Goal: Task Accomplishment & Management: Complete application form

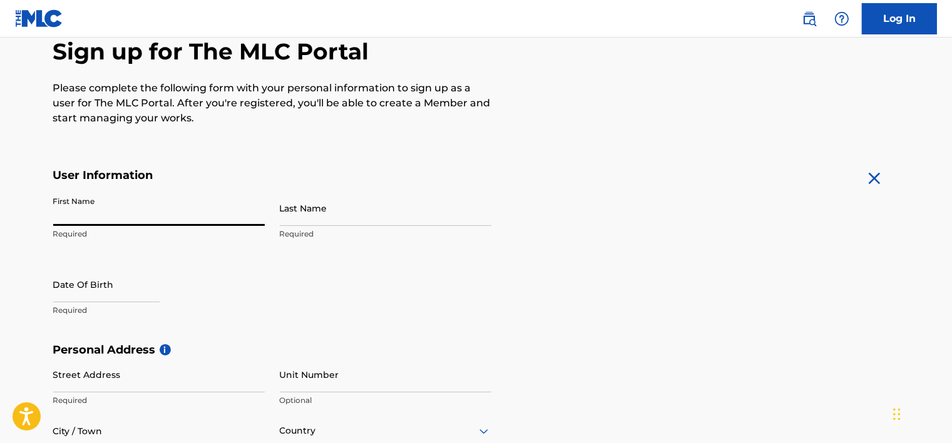
click at [167, 207] on input "First Name" at bounding box center [159, 208] width 212 height 36
type input "[PERSON_NAME]"
click at [299, 213] on input "Last Name" at bounding box center [386, 208] width 212 height 36
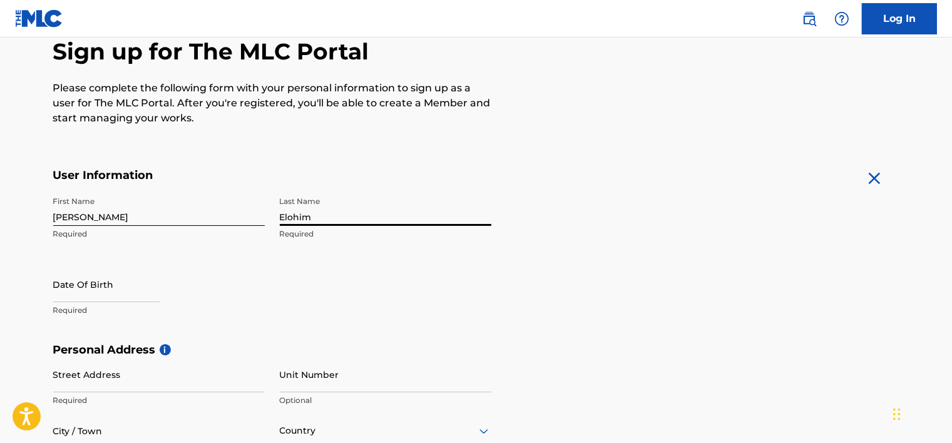
type input "Elohim"
click at [230, 272] on div "Date Of Birth Required" at bounding box center [159, 295] width 212 height 56
click at [116, 283] on input "text" at bounding box center [106, 285] width 106 height 36
select select "7"
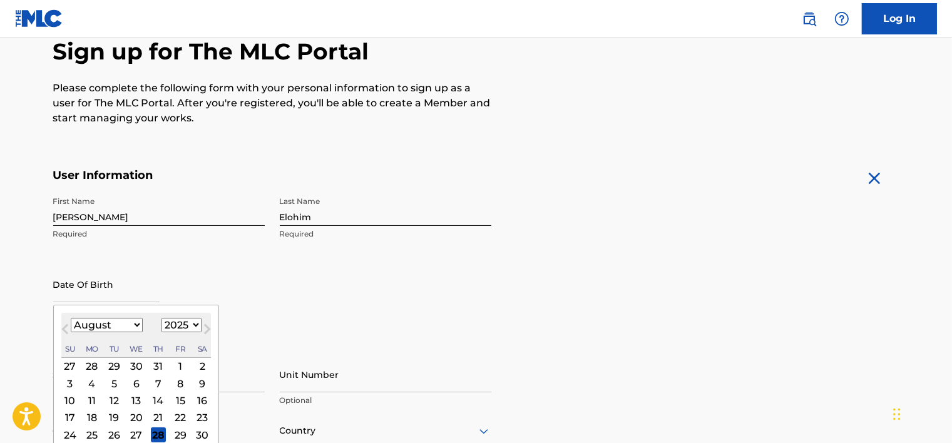
click at [180, 322] on select "1899 1900 1901 1902 1903 1904 1905 1906 1907 1908 1909 1910 1911 1912 1913 1914…" at bounding box center [181, 325] width 40 height 14
select select "2003"
click at [161, 318] on select "1899 1900 1901 1902 1903 1904 1905 1906 1907 1908 1909 1910 1911 1912 1913 1914…" at bounding box center [181, 325] width 40 height 14
click at [111, 323] on select "January February March April May June July August September October November De…" at bounding box center [107, 325] width 72 height 14
select select "8"
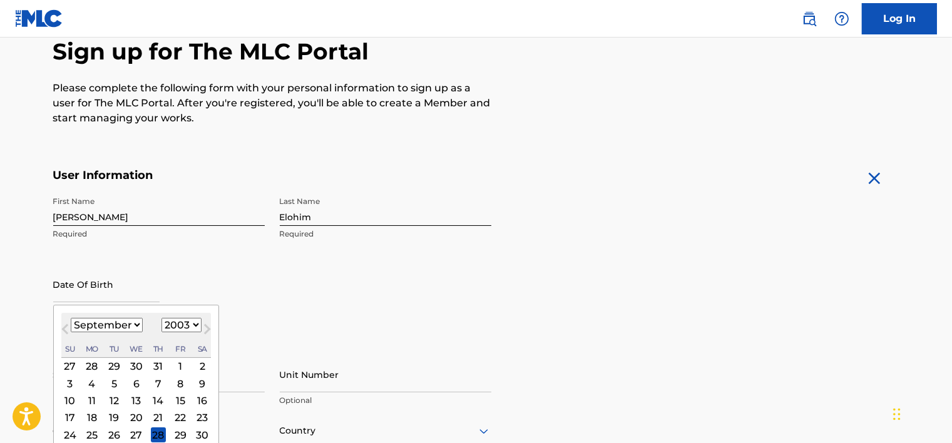
click at [71, 318] on select "January February March April May June July August September October November De…" at bounding box center [107, 325] width 72 height 14
click at [168, 418] on div "21 22 23 24 25 26 27" at bounding box center [136, 417] width 150 height 17
click at [180, 417] on div "26" at bounding box center [180, 417] width 15 height 15
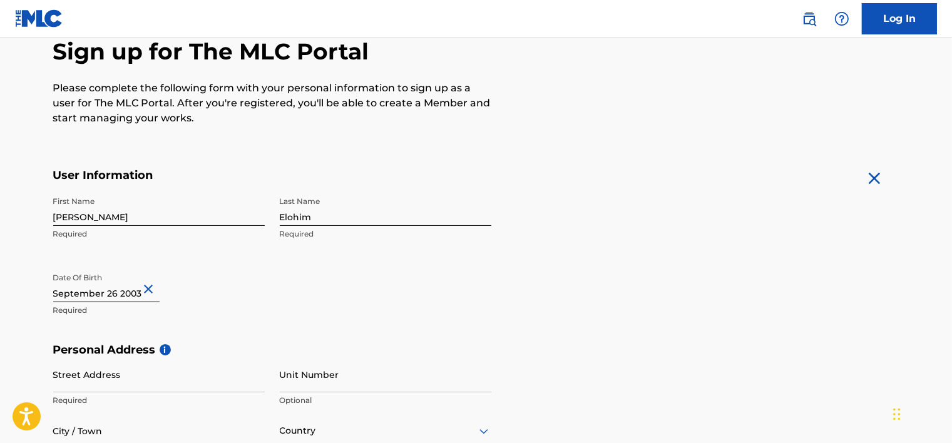
click at [219, 321] on div "Date Of Birth Required" at bounding box center [159, 295] width 212 height 56
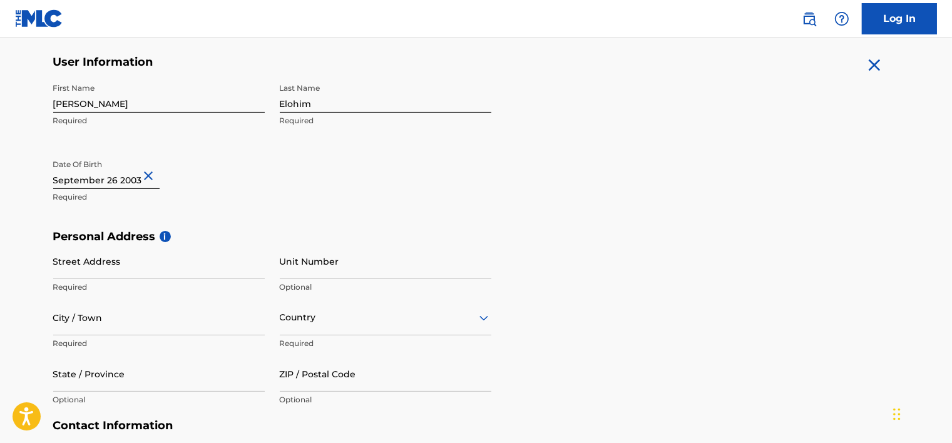
scroll to position [257, 0]
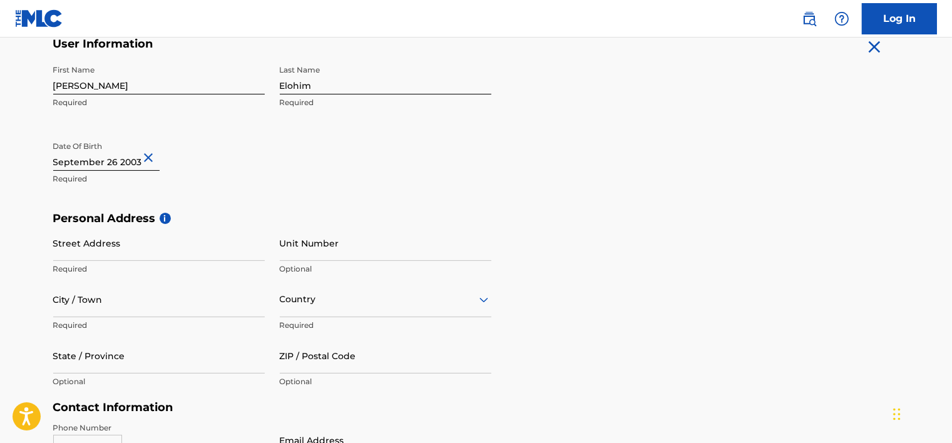
click at [203, 250] on input "Street Address" at bounding box center [159, 243] width 212 height 36
type input "[STREET_ADDRESS]"
type input "[GEOGRAPHIC_DATA]"
type input "AZ"
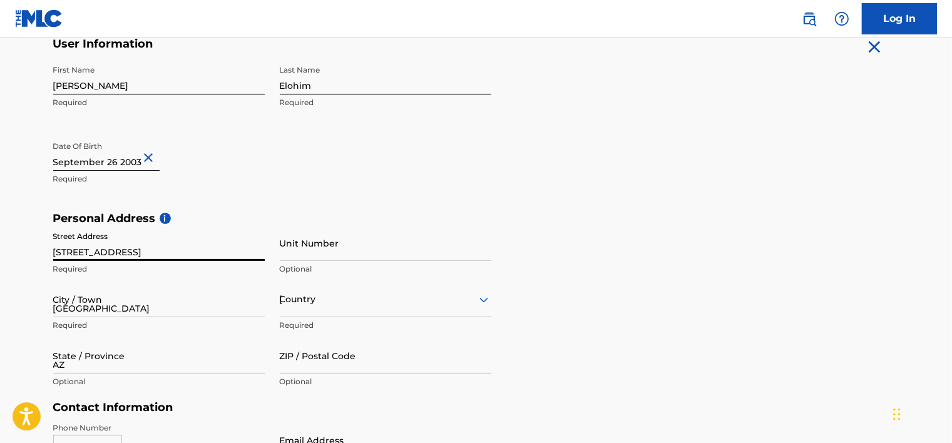
type input "85305"
type input "1"
type input "623"
type input "2020118"
type input "[EMAIL_ADDRESS][DOMAIN_NAME]"
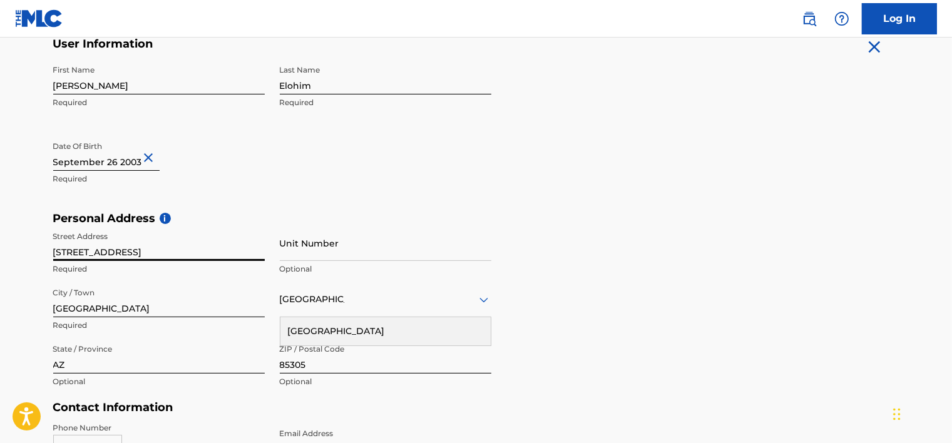
scroll to position [455, 0]
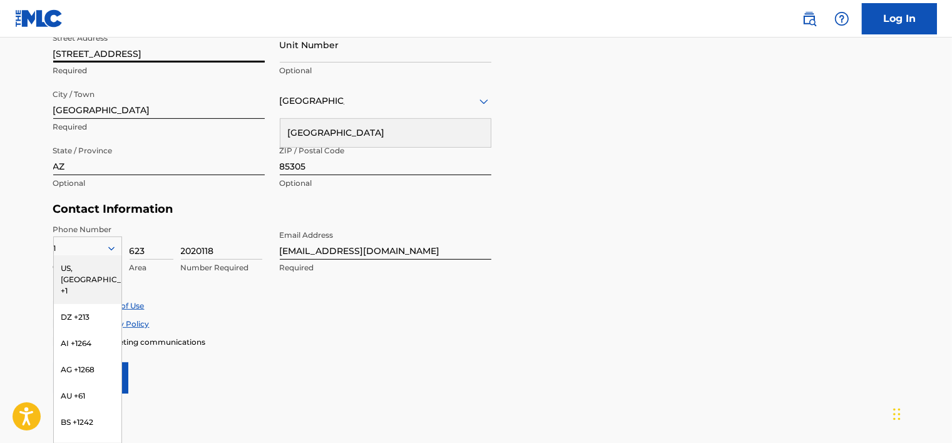
click at [506, 187] on div "Personal Address i Street Address [STREET_ADDRESS] Required Unit Number Optiona…" at bounding box center [476, 108] width 846 height 190
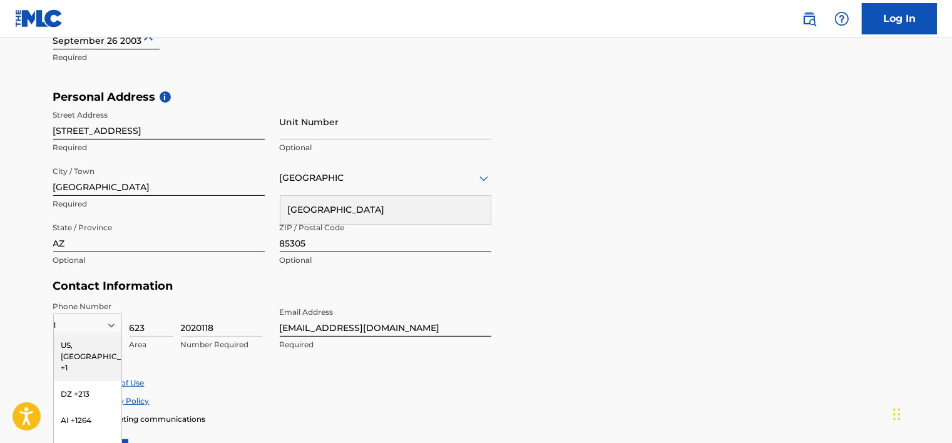
click at [327, 126] on input "Unit Number" at bounding box center [386, 122] width 212 height 36
type input "A"
type input "1048"
click at [566, 94] on h5 "Personal Address i" at bounding box center [476, 97] width 846 height 14
click at [535, 152] on div "Personal Address i Street Address [STREET_ADDRESS] Required State / Province [G…" at bounding box center [476, 185] width 846 height 190
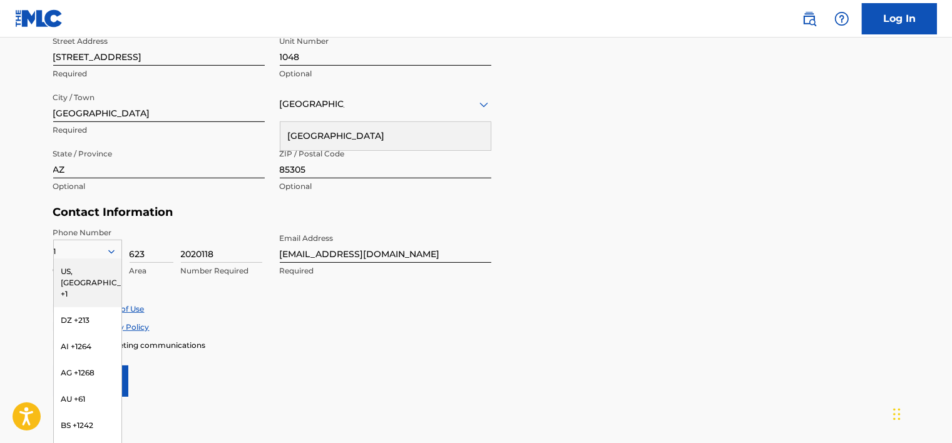
scroll to position [464, 0]
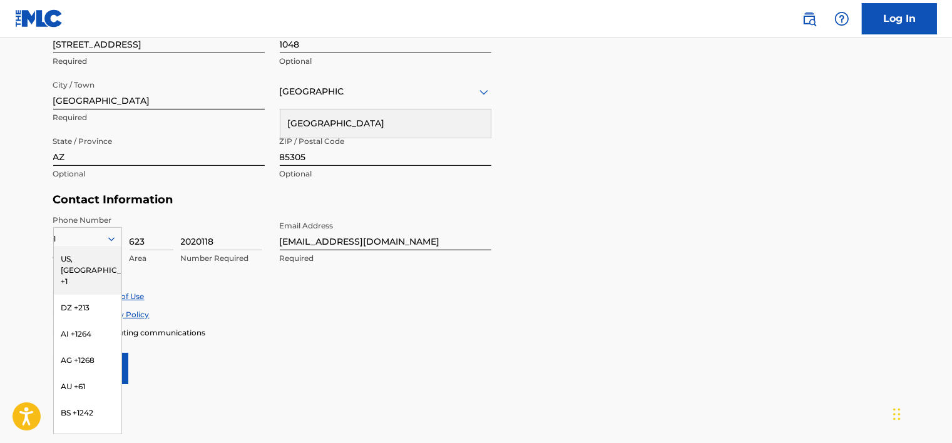
click at [81, 258] on div "US, [GEOGRAPHIC_DATA] +1" at bounding box center [88, 270] width 68 height 49
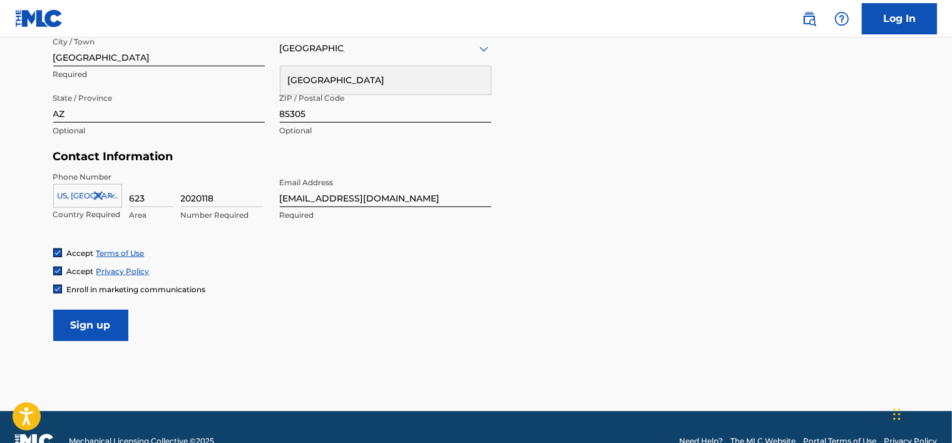
scroll to position [535, 0]
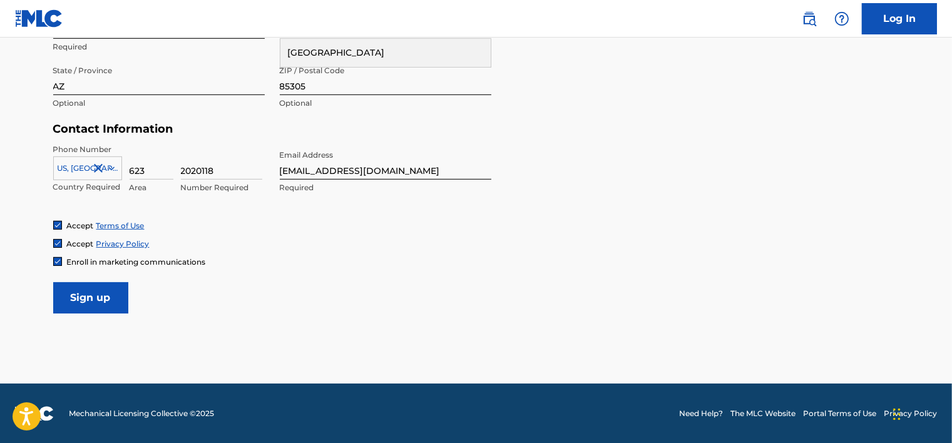
click at [89, 297] on input "Sign up" at bounding box center [90, 297] width 75 height 31
click at [95, 297] on input "Sign up" at bounding box center [90, 297] width 75 height 31
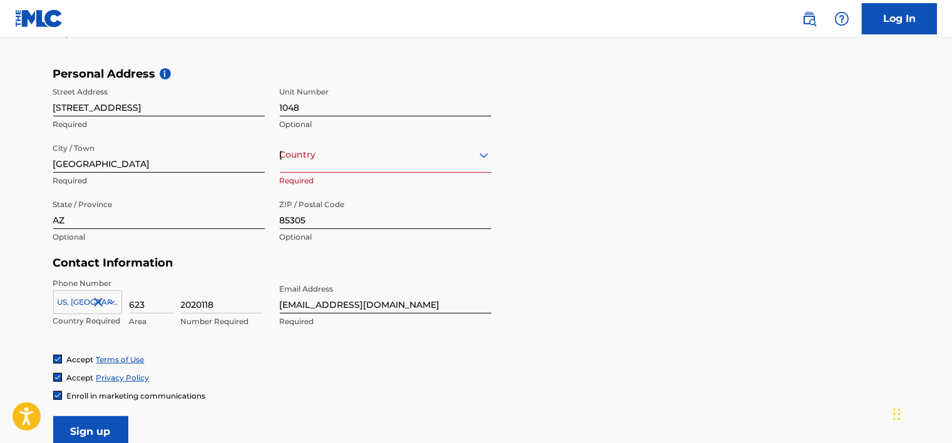
scroll to position [397, 0]
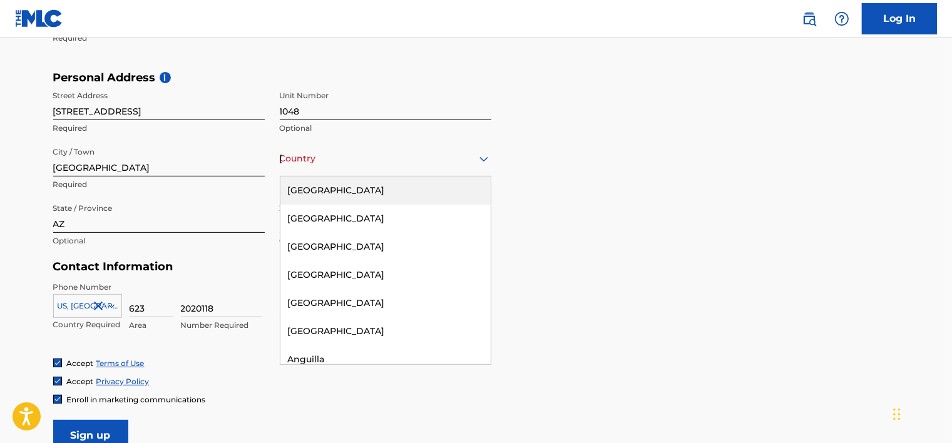
click at [337, 169] on div "Country [GEOGRAPHIC_DATA]" at bounding box center [386, 159] width 212 height 36
click at [338, 183] on div "[GEOGRAPHIC_DATA]" at bounding box center [385, 190] width 210 height 28
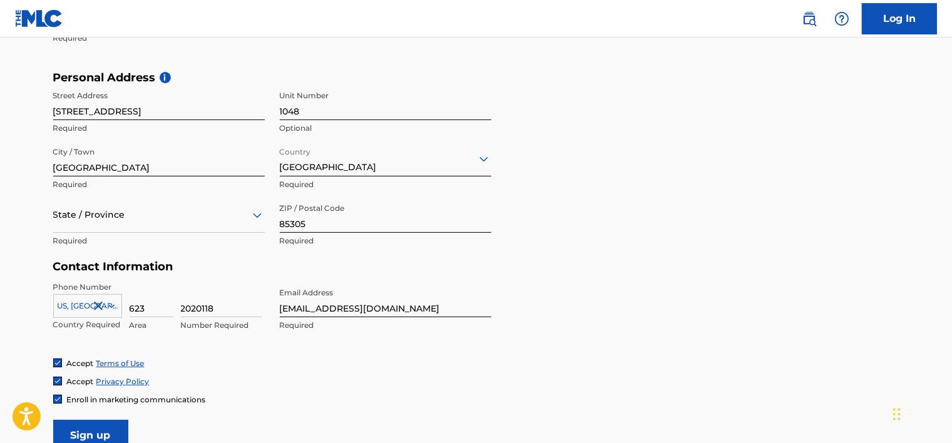
scroll to position [535, 0]
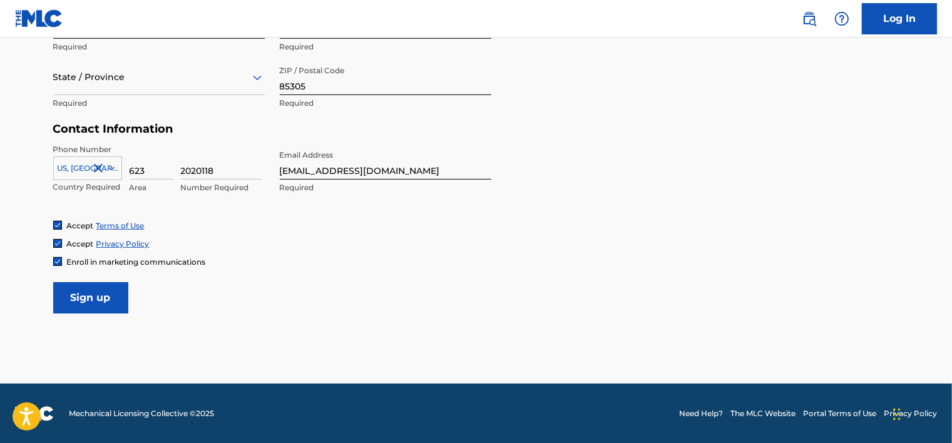
click at [178, 92] on div "State / Province" at bounding box center [159, 77] width 212 height 36
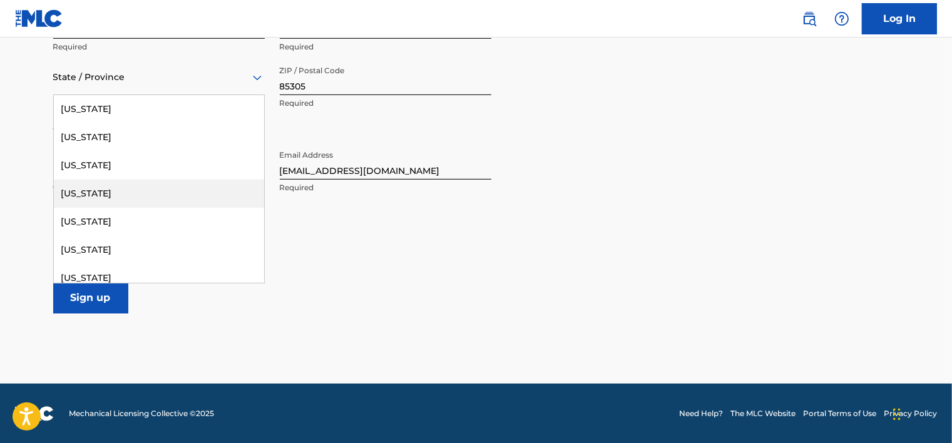
click at [143, 190] on div "[US_STATE]" at bounding box center [159, 194] width 210 height 28
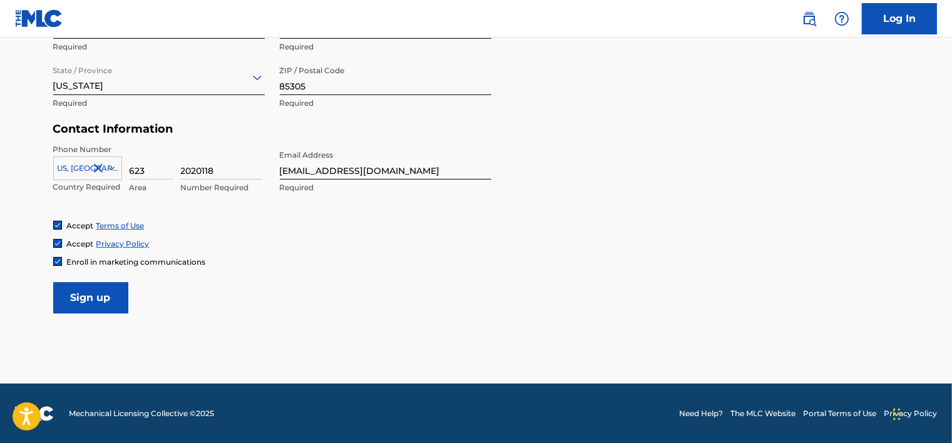
click at [101, 308] on input "Sign up" at bounding box center [90, 297] width 75 height 31
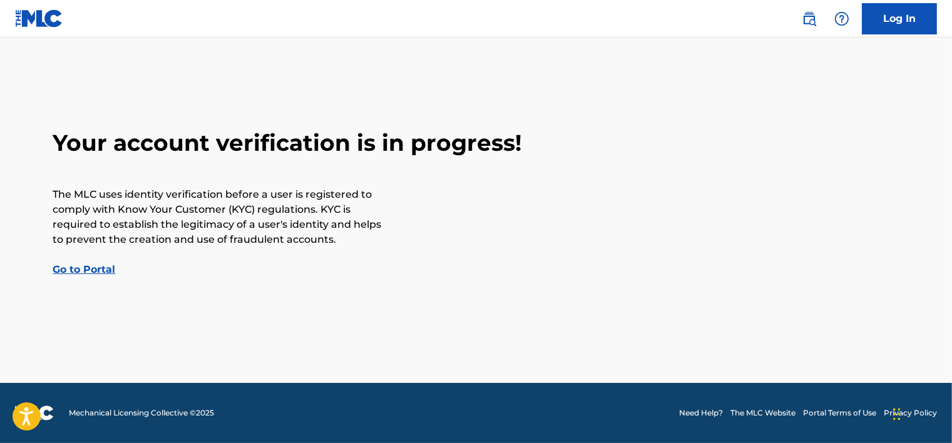
click at [93, 273] on link "Go to Portal" at bounding box center [84, 269] width 63 height 12
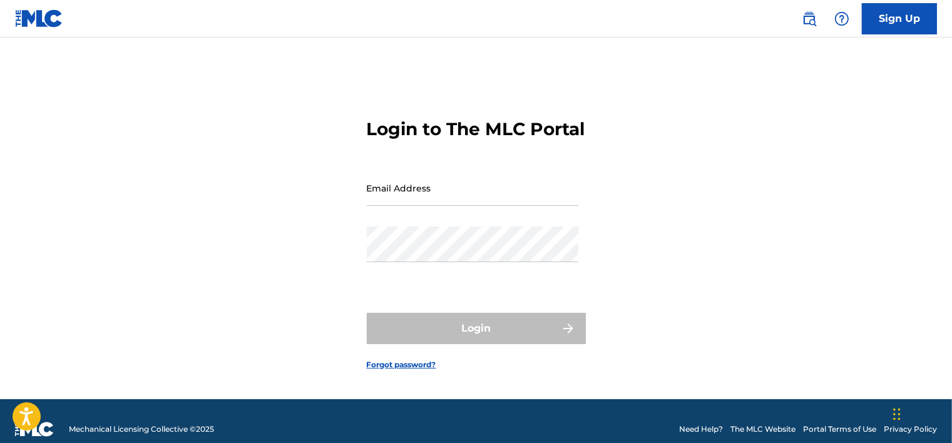
click at [464, 206] on input "Email Address" at bounding box center [473, 188] width 212 height 36
type input "[EMAIL_ADDRESS][DOMAIN_NAME]"
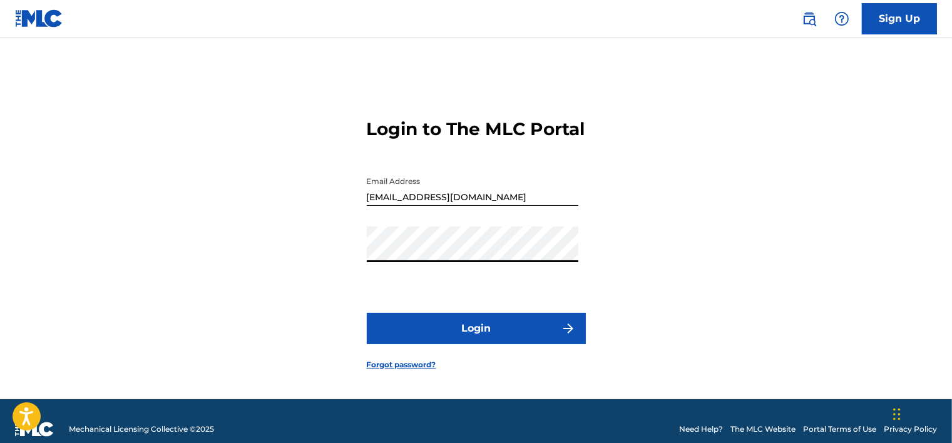
click at [287, 275] on div "Login to The MLC Portal Email Address [EMAIL_ADDRESS][DOMAIN_NAME] Password Log…" at bounding box center [476, 234] width 876 height 330
click at [218, 278] on div "Login to The MLC Portal Email Address [EMAIL_ADDRESS][DOMAIN_NAME] Password Log…" at bounding box center [476, 234] width 876 height 330
click at [367, 313] on button "Login" at bounding box center [476, 328] width 219 height 31
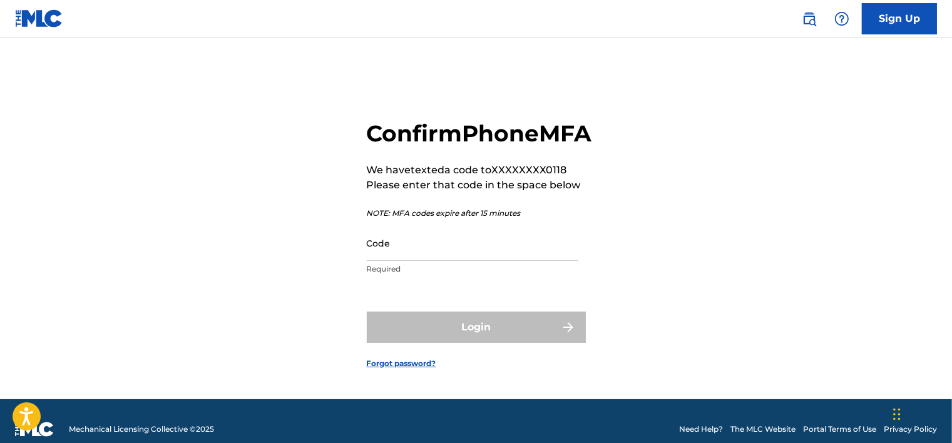
click at [422, 261] on input "Code" at bounding box center [473, 243] width 212 height 36
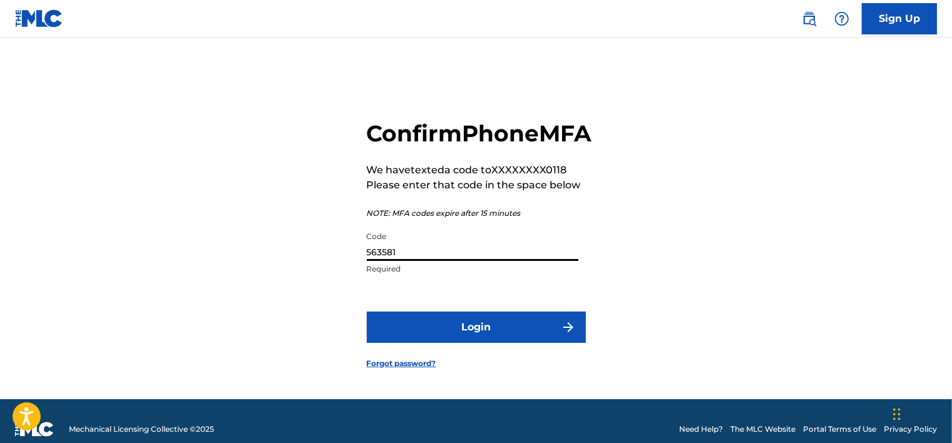
type input "563581"
click at [462, 343] on button "Login" at bounding box center [476, 327] width 219 height 31
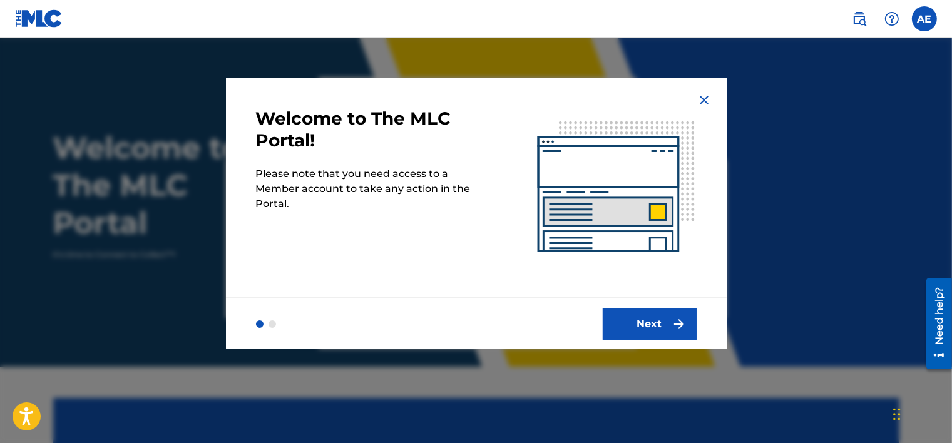
click at [653, 323] on button "Next" at bounding box center [650, 324] width 94 height 31
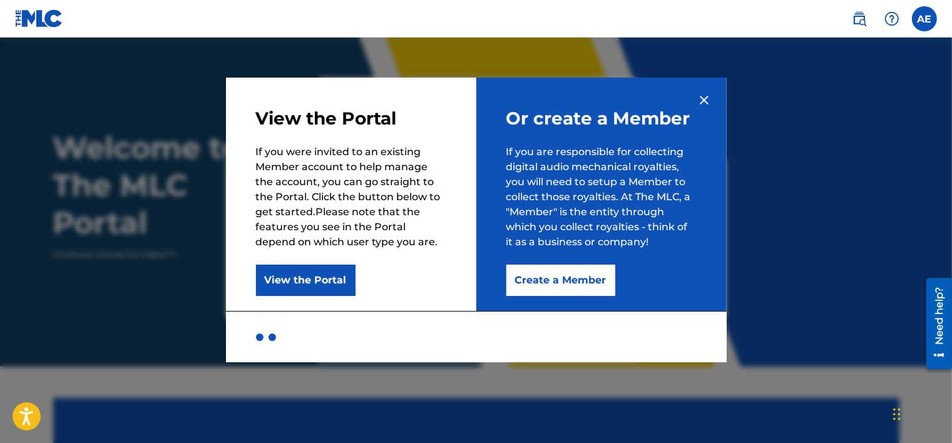
click at [587, 279] on button "Create a Member" at bounding box center [560, 280] width 109 height 31
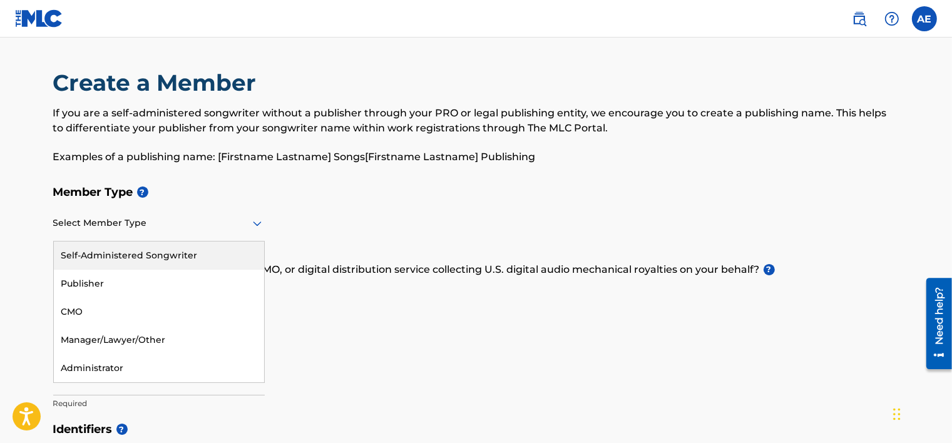
click at [186, 220] on div at bounding box center [159, 223] width 212 height 16
click at [130, 257] on div "Self-Administered Songwriter" at bounding box center [159, 256] width 210 height 28
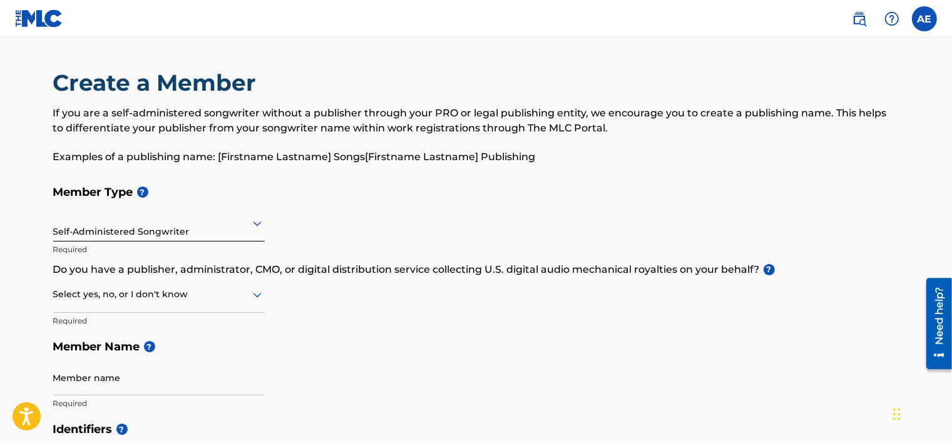
click at [150, 302] on div at bounding box center [159, 295] width 212 height 16
click at [122, 329] on div "Yes" at bounding box center [159, 327] width 210 height 28
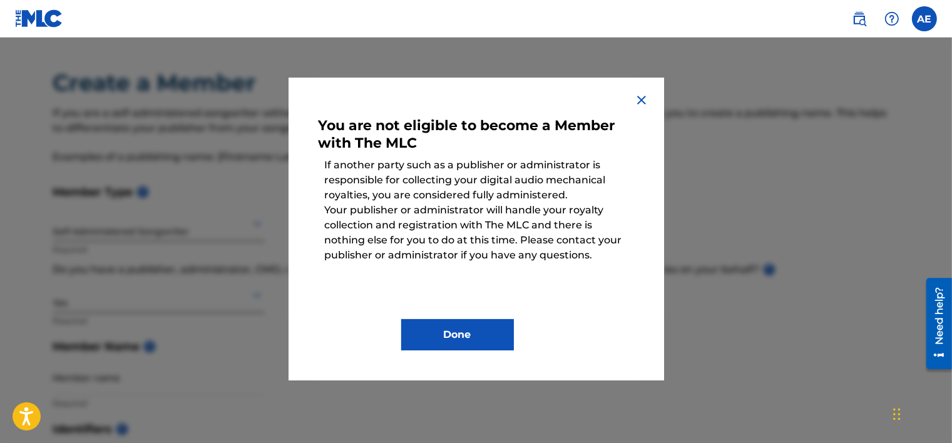
click at [642, 96] on img at bounding box center [641, 100] width 15 height 15
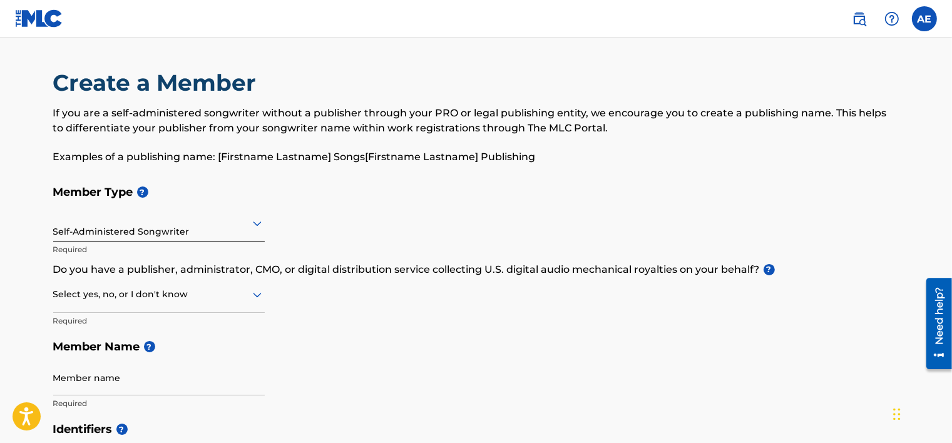
click at [183, 287] on div at bounding box center [159, 295] width 212 height 16
click at [169, 348] on div "No" at bounding box center [159, 355] width 210 height 28
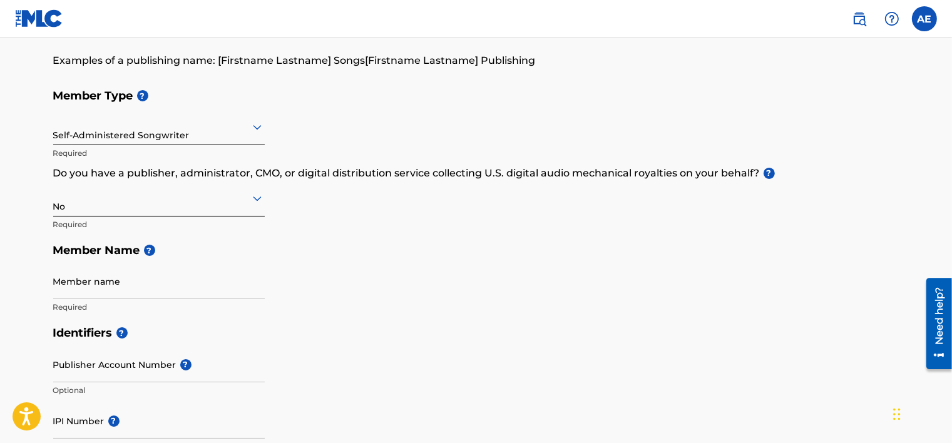
click at [147, 288] on input "Member name" at bounding box center [159, 281] width 212 height 36
type input "[PERSON_NAME]"
type input "[STREET_ADDRESS]"
type input "[GEOGRAPHIC_DATA]"
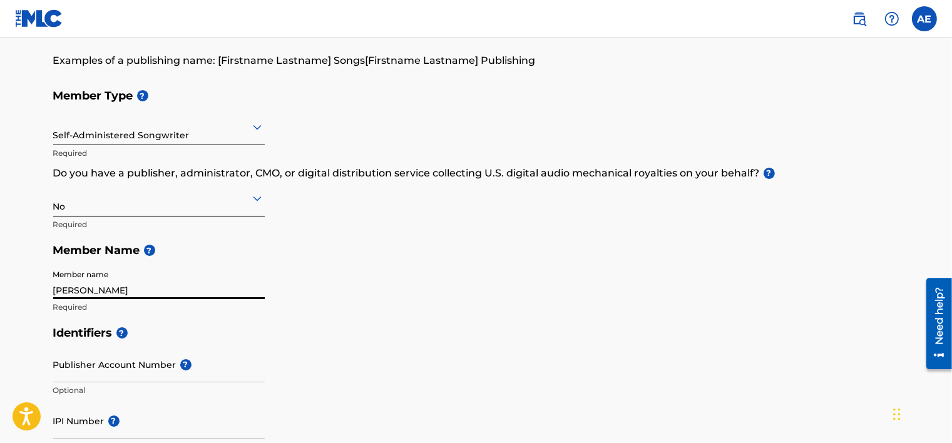
type input "AZ"
type input "85307"
type input "1"
type input "615"
type input "5540182"
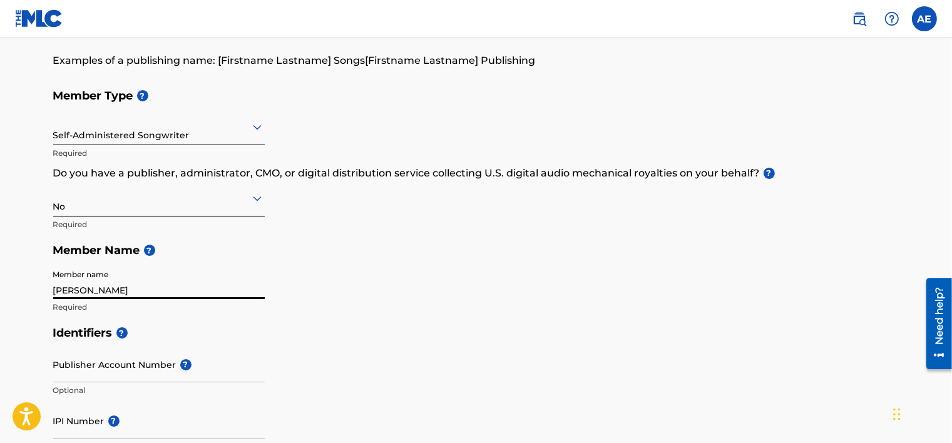
type input "[EMAIL_ADDRESS][DOMAIN_NAME]"
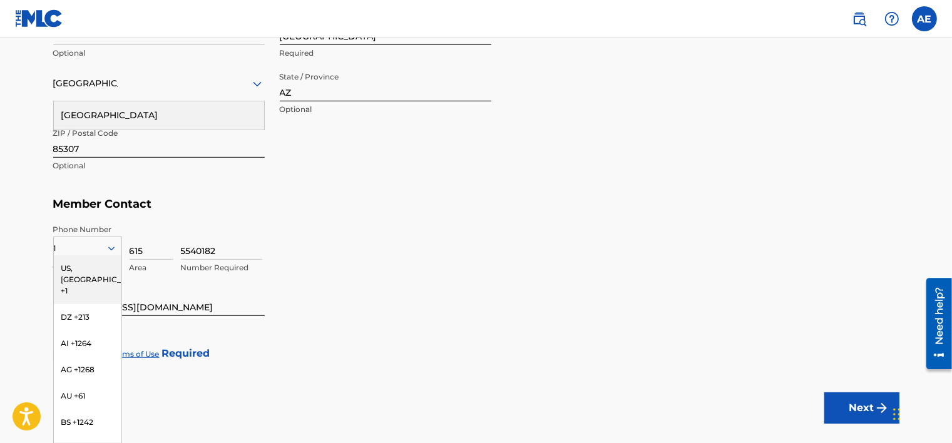
click at [331, 240] on div "5540182 Number Required" at bounding box center [540, 252] width 718 height 56
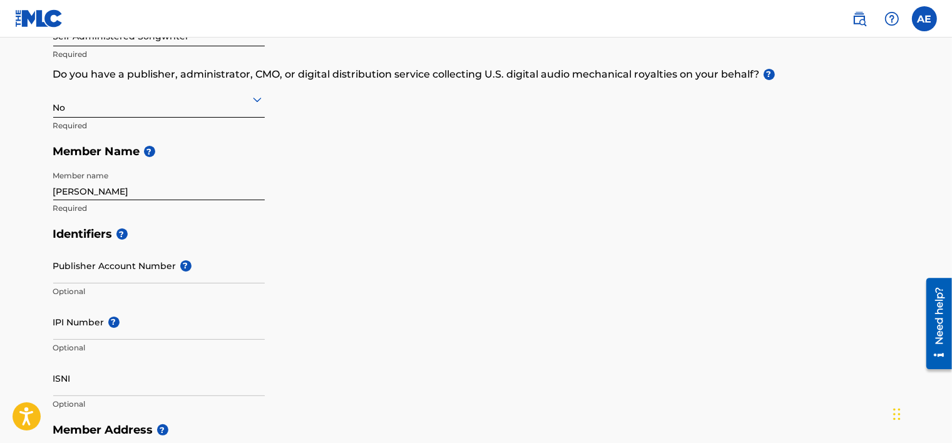
scroll to position [196, 0]
click at [69, 190] on input "[PERSON_NAME]" at bounding box center [159, 182] width 212 height 36
type input "[PERSON_NAME]"
click at [120, 269] on input "Publisher Account Number ?" at bounding box center [159, 265] width 212 height 36
click at [362, 211] on div "Member Type ? Self-Administered Songwriter Required Do you have a publisher, ad…" at bounding box center [476, 101] width 846 height 237
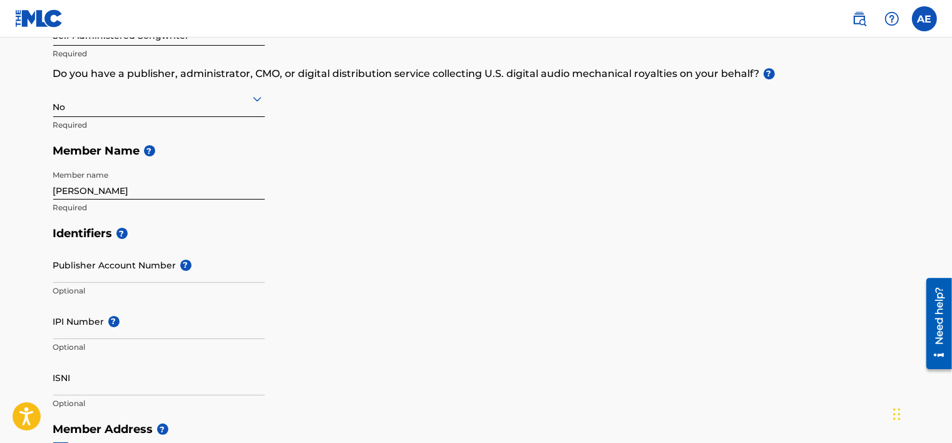
click at [334, 217] on div "Member Type ? Self-Administered Songwriter Required Do you have a publisher, ad…" at bounding box center [476, 101] width 846 height 237
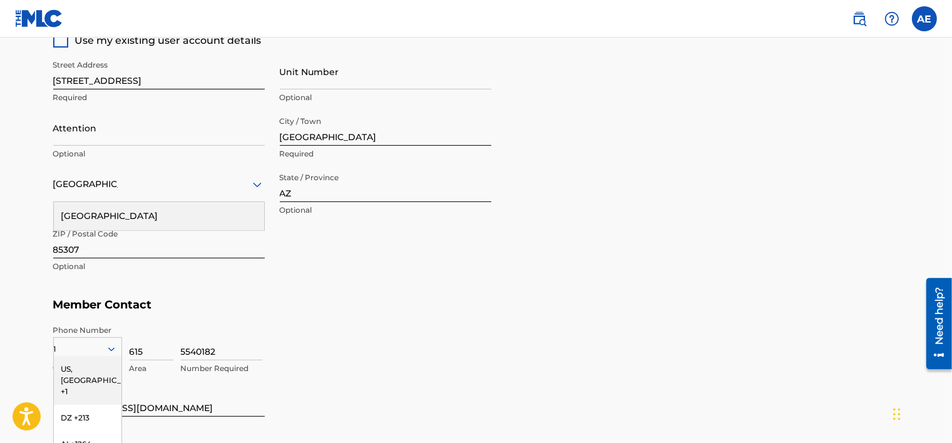
scroll to position [608, 0]
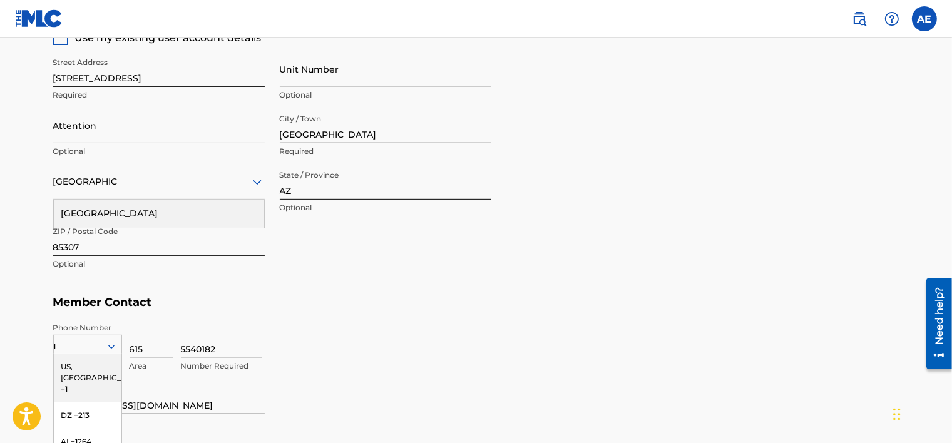
click at [397, 280] on div "Street Address [STREET_ADDRESS] Required Unit Number Optional Attention Optiona…" at bounding box center [272, 164] width 438 height 238
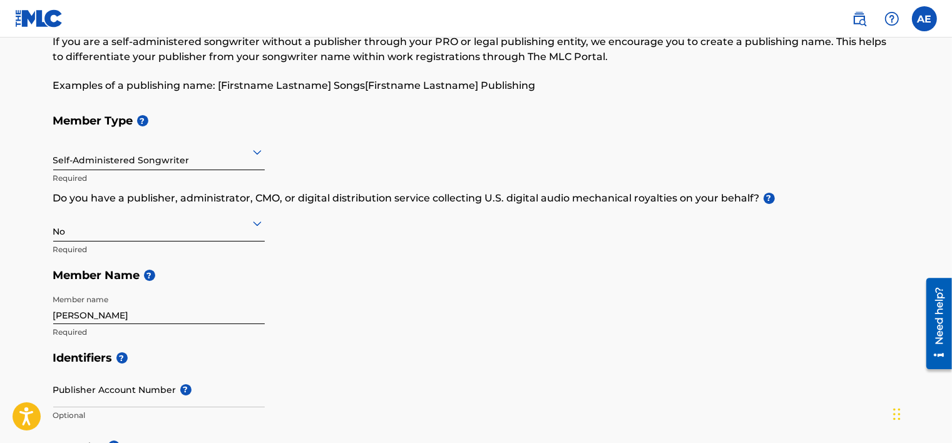
scroll to position [0, 0]
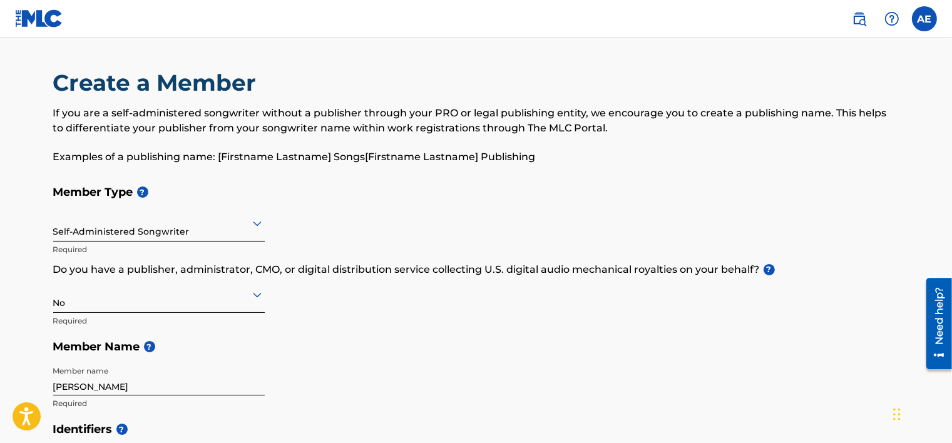
click at [46, 31] on link at bounding box center [39, 18] width 48 height 37
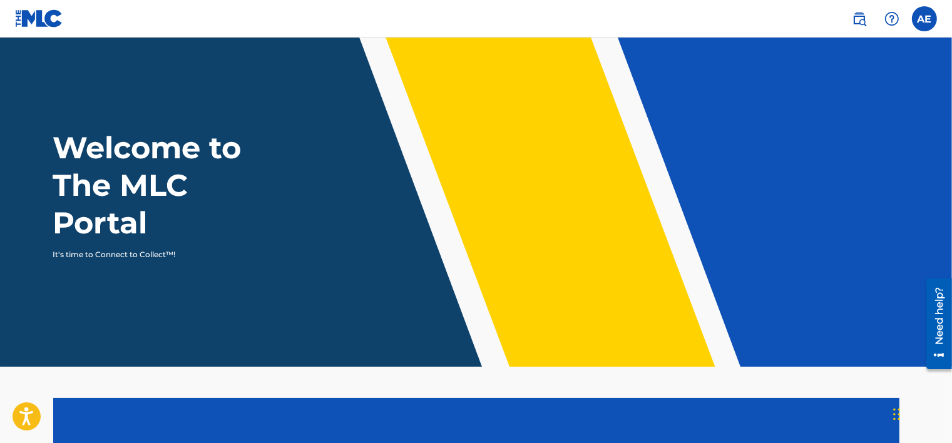
scroll to position [274, 0]
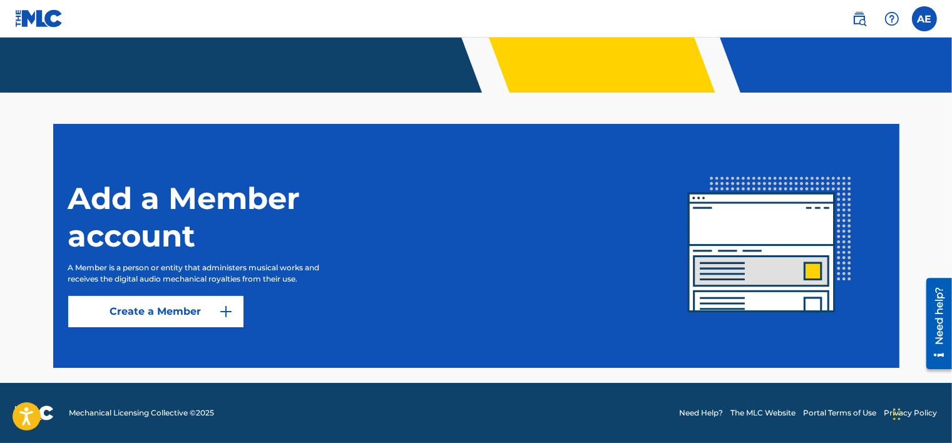
click at [170, 314] on link "Create a Member" at bounding box center [155, 311] width 175 height 31
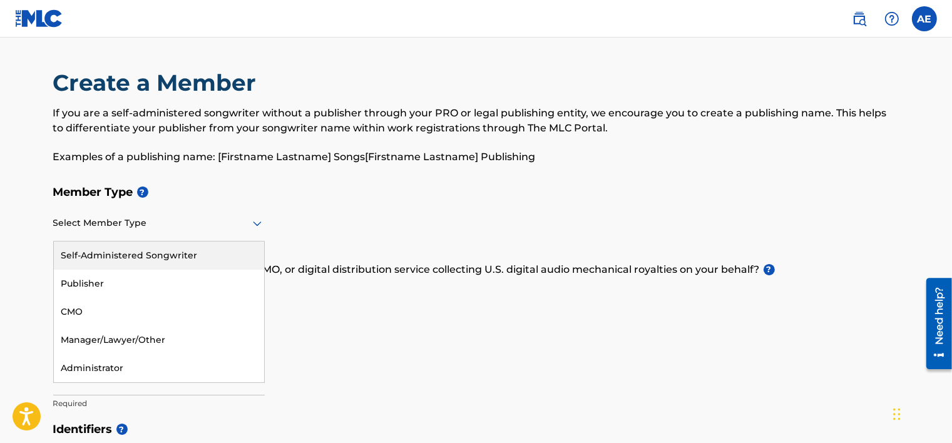
click at [185, 225] on div at bounding box center [159, 223] width 212 height 16
click at [120, 256] on div "Self-Administered Songwriter" at bounding box center [159, 256] width 210 height 28
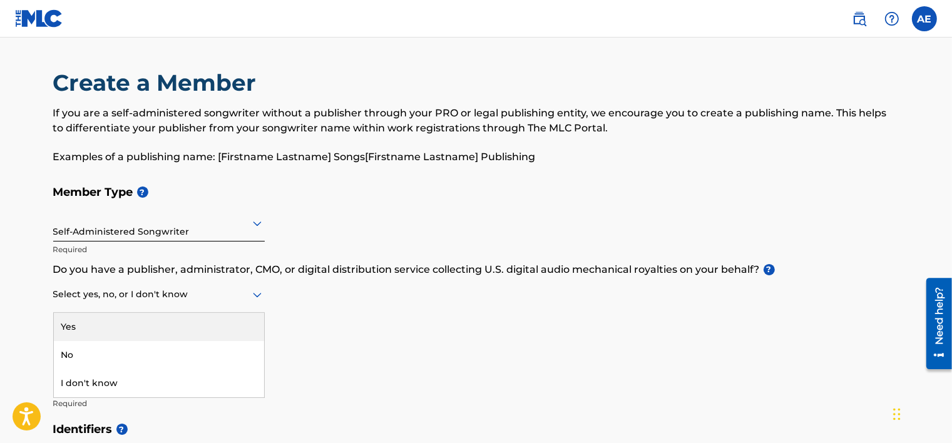
click at [105, 300] on div at bounding box center [159, 295] width 212 height 16
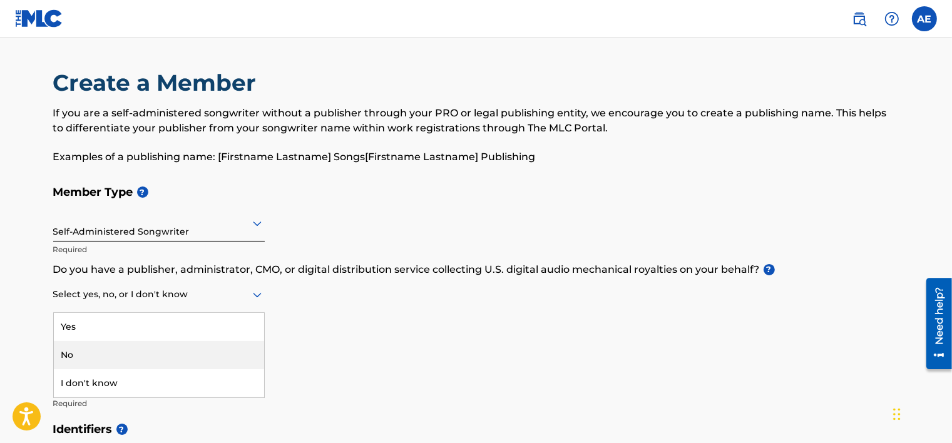
click at [102, 351] on div "No" at bounding box center [159, 355] width 210 height 28
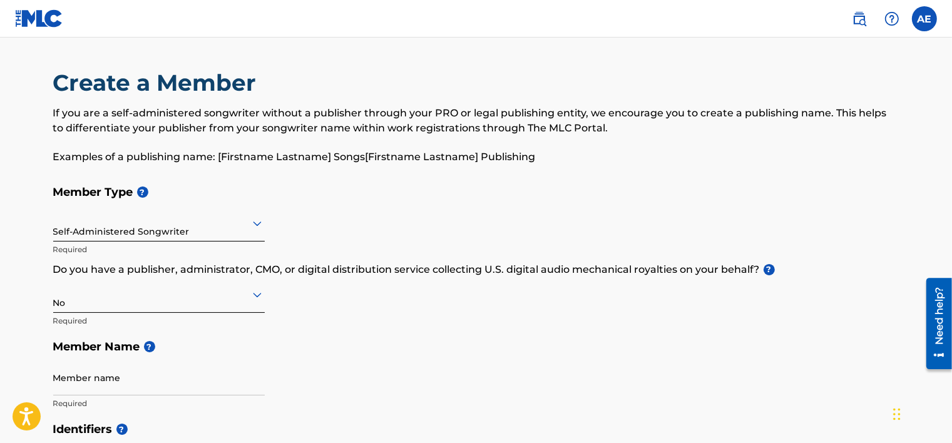
click at [97, 380] on input "Member name" at bounding box center [159, 378] width 212 height 36
type input "[PERSON_NAME]"
click at [378, 375] on div "Member Type ? Self-Administered Songwriter Required Do you have a publisher, ad…" at bounding box center [476, 297] width 846 height 237
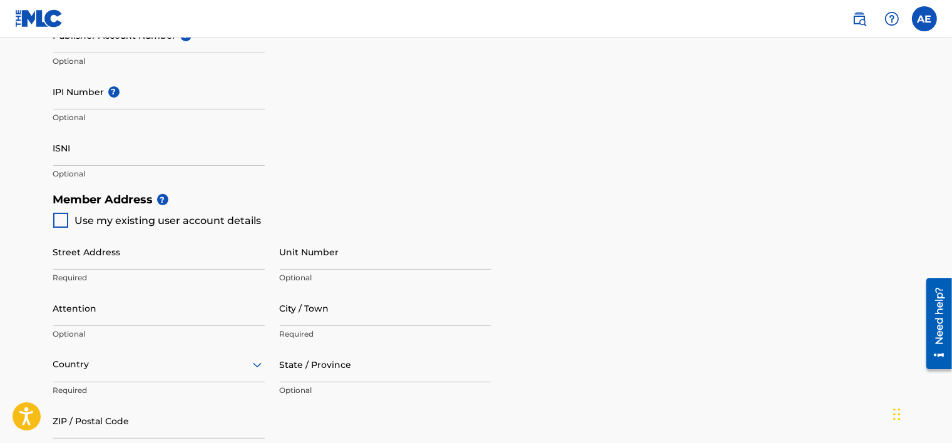
scroll to position [425, 0]
click at [213, 229] on div "Street Address Required Unit Number Optional Attention Optional City / Town Req…" at bounding box center [272, 347] width 438 height 238
click at [214, 228] on div "Street Address Required Unit Number Optional Attention Optional City / Town Req…" at bounding box center [272, 347] width 438 height 238
click at [210, 219] on span "Use my existing user account details" at bounding box center [168, 221] width 186 height 12
type input "[STREET_ADDRESS]"
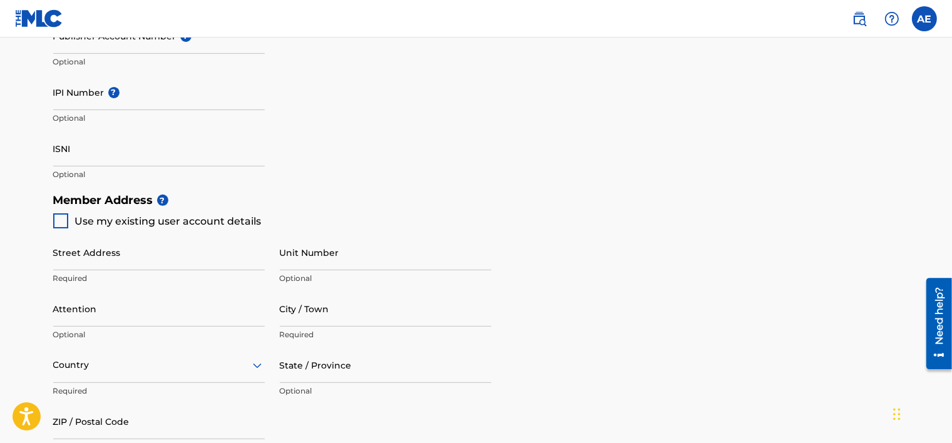
type input "[GEOGRAPHIC_DATA]"
type input "85305"
type input "623"
type input "2020118"
type input "[EMAIL_ADDRESS][DOMAIN_NAME]"
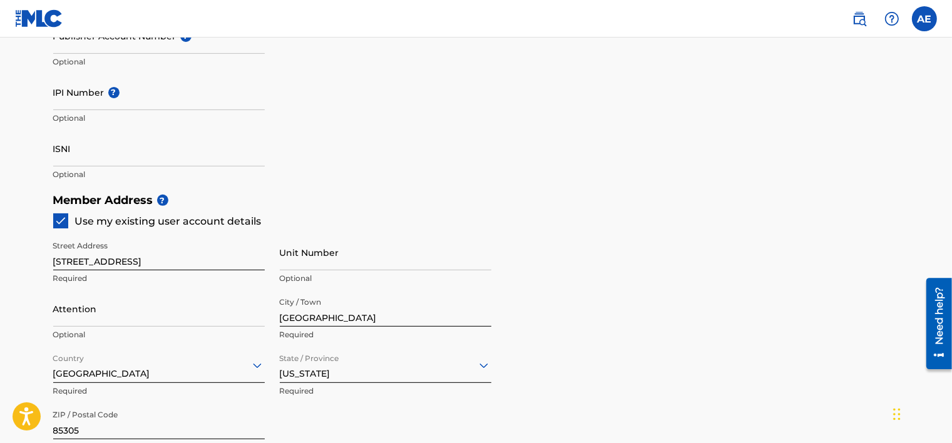
scroll to position [451, 0]
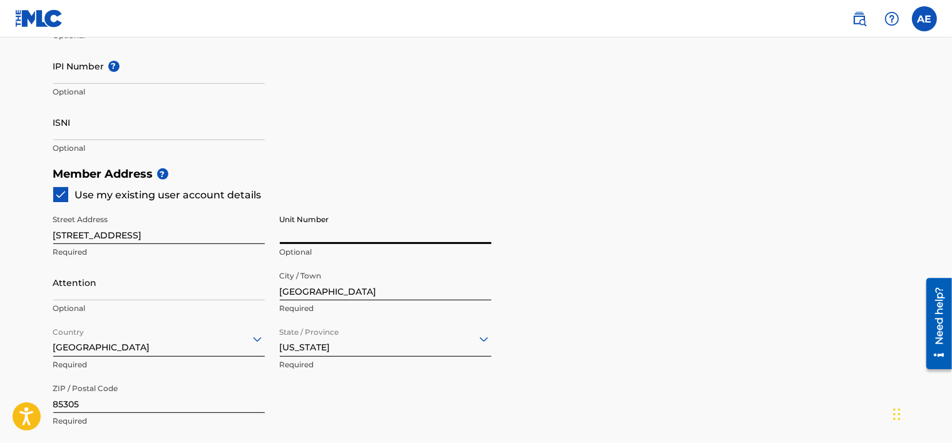
click at [327, 237] on input "Unit Number" at bounding box center [386, 226] width 212 height 36
click at [294, 245] on div "Unit Number Optional" at bounding box center [386, 236] width 212 height 56
click at [297, 237] on input "Unit Number" at bounding box center [386, 226] width 212 height 36
type input "1048"
click at [593, 205] on div "Member Address ? Use my existing user account details Street Address [STREET_AD…" at bounding box center [476, 304] width 846 height 286
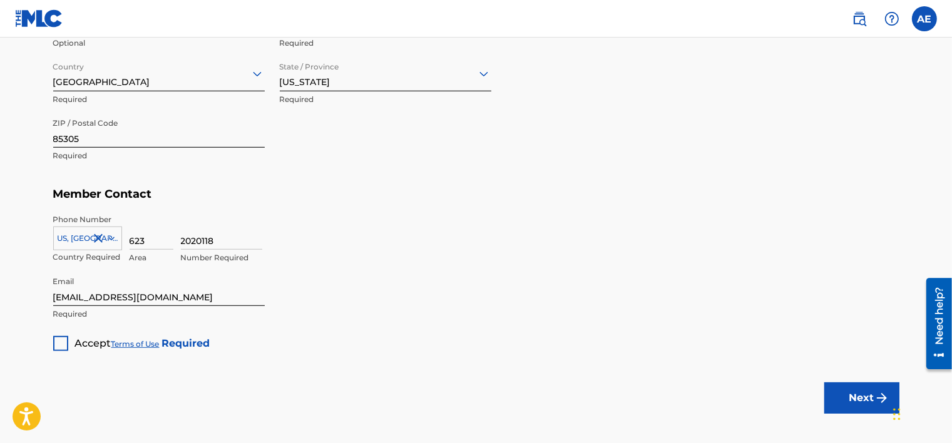
scroll to position [727, 0]
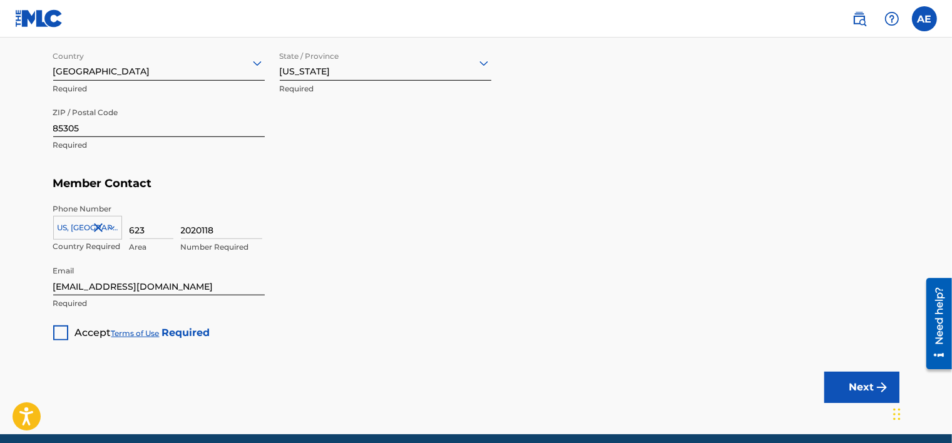
click at [81, 327] on span "Accept" at bounding box center [93, 333] width 36 height 12
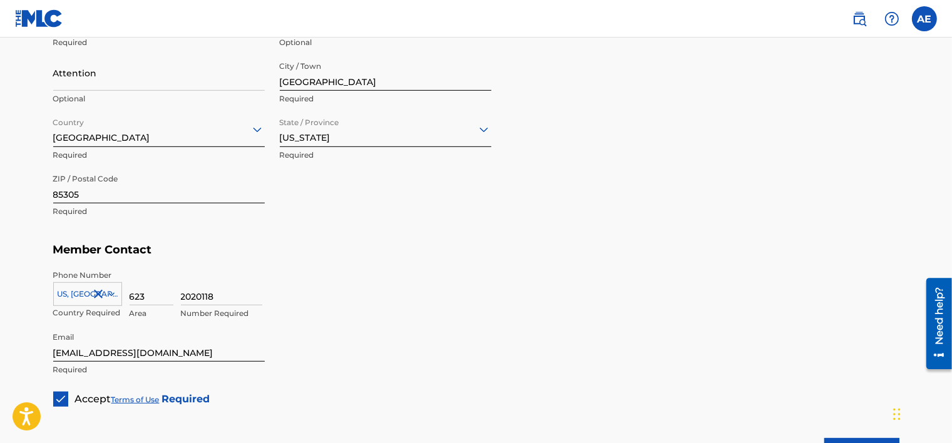
scroll to position [659, 0]
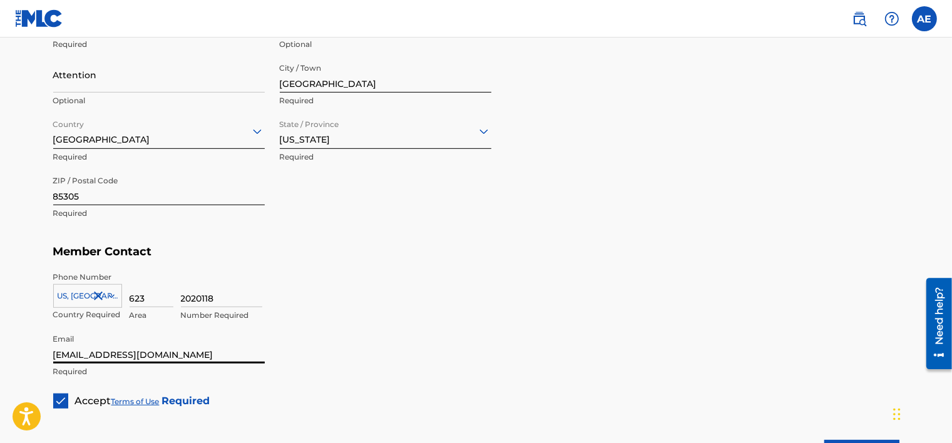
drag, startPoint x: 175, startPoint y: 355, endPoint x: 0, endPoint y: 346, distance: 175.5
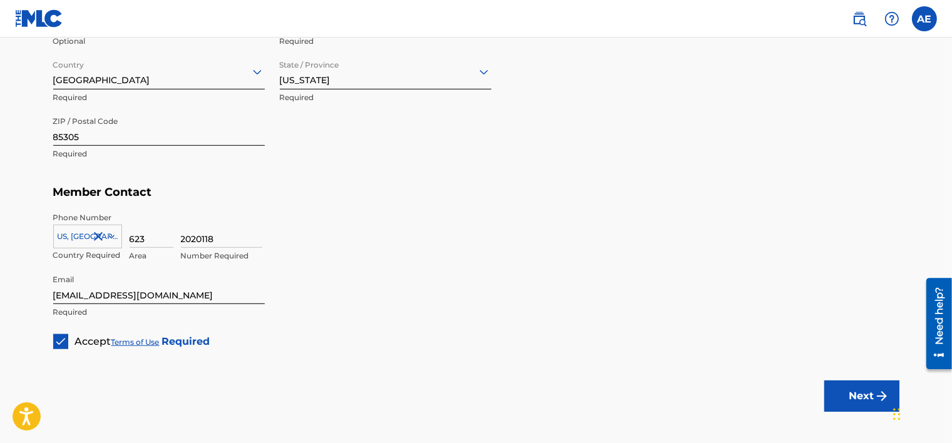
scroll to position [717, 0]
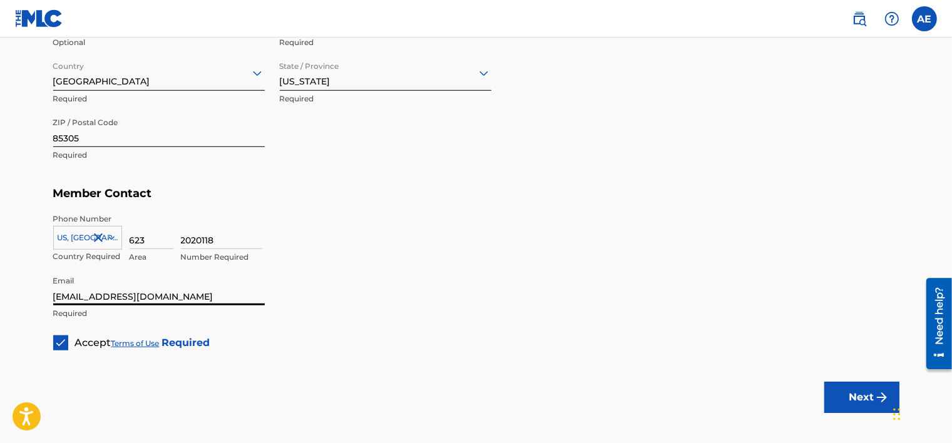
drag, startPoint x: 188, startPoint y: 295, endPoint x: 0, endPoint y: 293, distance: 188.4
type input "[EMAIL_ADDRESS][DOMAIN_NAME]"
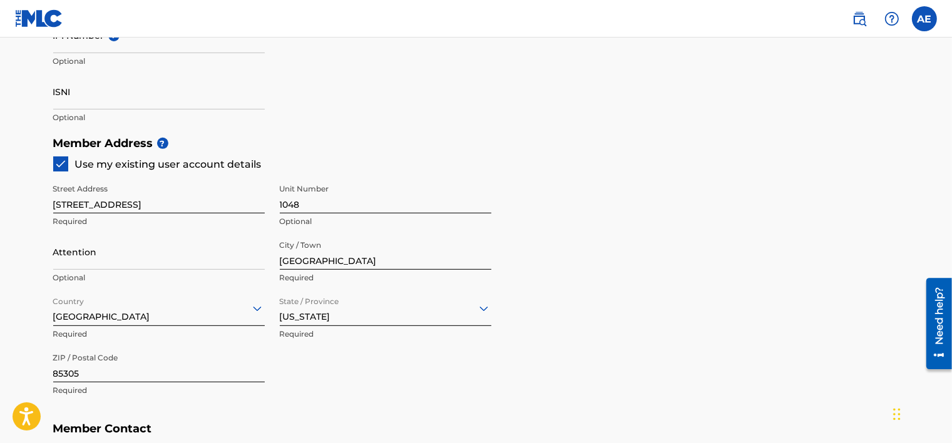
scroll to position [481, 0]
click at [165, 263] on input "Attention" at bounding box center [159, 253] width 212 height 36
click at [650, 181] on div "Member Address ? Use my existing user account details Street Address [STREET_AD…" at bounding box center [476, 274] width 846 height 286
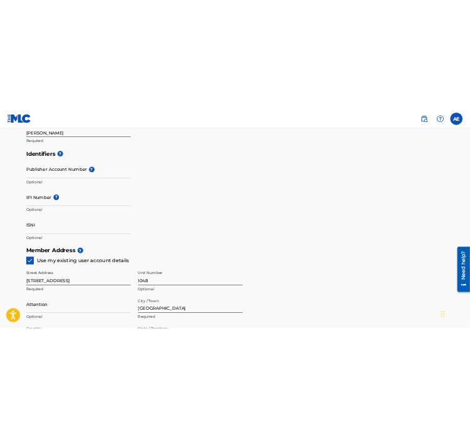
scroll to position [341, 0]
